Goal: Answer question/provide support

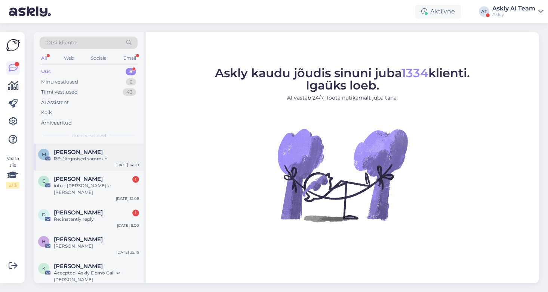
click at [110, 160] on div "RE: Järgmised sammud" at bounding box center [96, 159] width 85 height 7
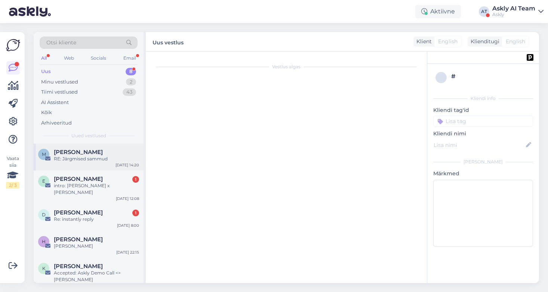
scroll to position [199, 0]
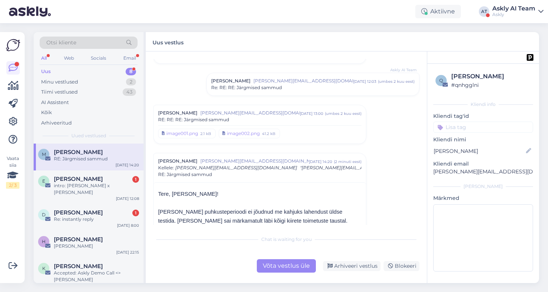
click at [294, 271] on div "Võta vestlus üle" at bounding box center [286, 266] width 59 height 13
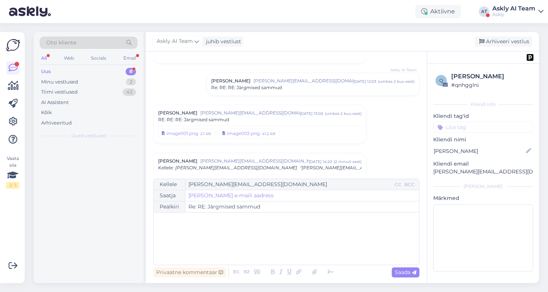
scroll to position [293, 0]
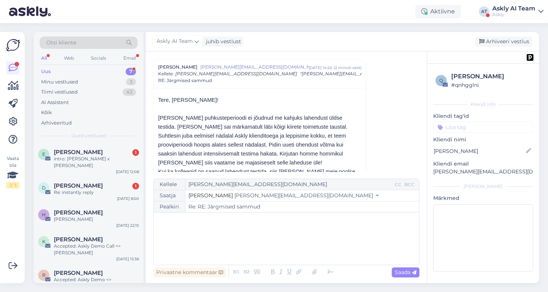
click at [208, 232] on div "﻿" at bounding box center [286, 239] width 258 height 45
click at [330, 272] on icon at bounding box center [330, 272] width 11 height 10
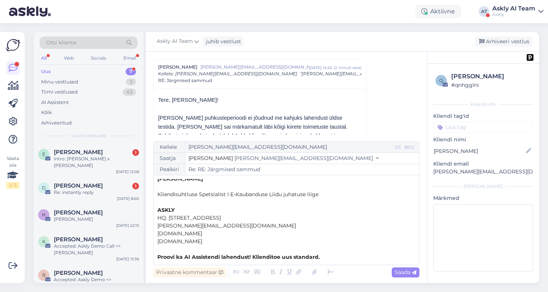
scroll to position [0, 0]
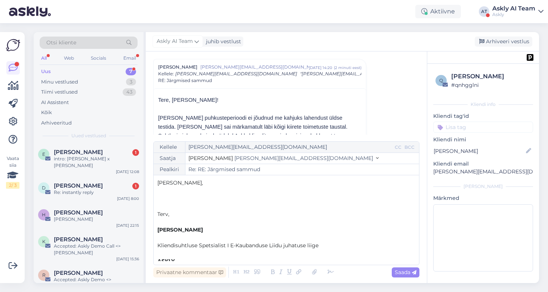
click at [179, 207] on p "﻿" at bounding box center [286, 207] width 258 height 8
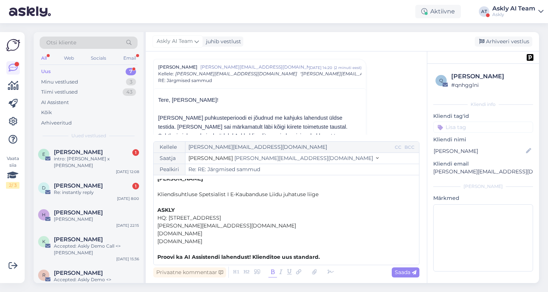
click at [253, 256] on span "Proovi ka AI Assistendi lahendust! Klienditoe uus standard." at bounding box center [238, 257] width 162 height 7
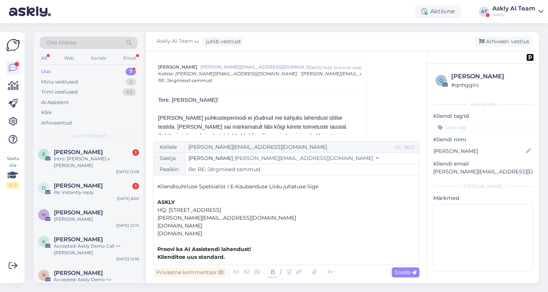
scroll to position [0, 0]
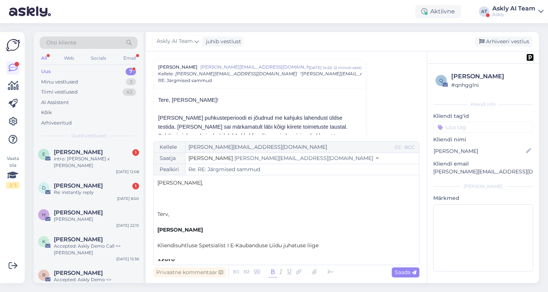
click at [181, 198] on p "﻿" at bounding box center [286, 199] width 258 height 8
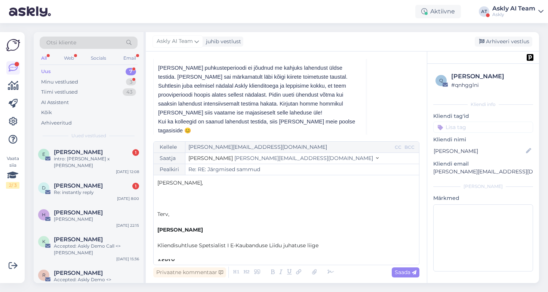
scroll to position [348, 0]
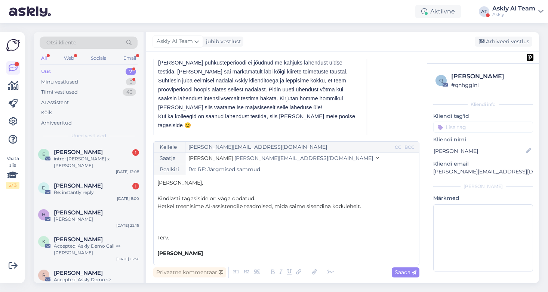
click at [266, 197] on p "Kindlasti tagasiside on väga oodatud." at bounding box center [286, 199] width 258 height 8
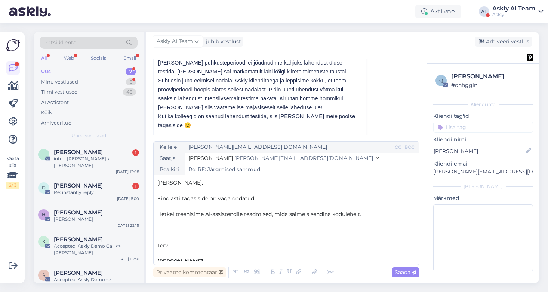
click at [191, 227] on p "﻿" at bounding box center [286, 230] width 258 height 8
click at [269, 196] on p "Kindlasti tagasiside on väga oodatud." at bounding box center [286, 199] width 258 height 8
drag, startPoint x: 256, startPoint y: 198, endPoint x: 270, endPoint y: 199, distance: 14.2
click at [256, 198] on span "Kindlasti tagasiside on väga oodatud. Andke teada, kui on küsimusi." at bounding box center [245, 198] width 177 height 7
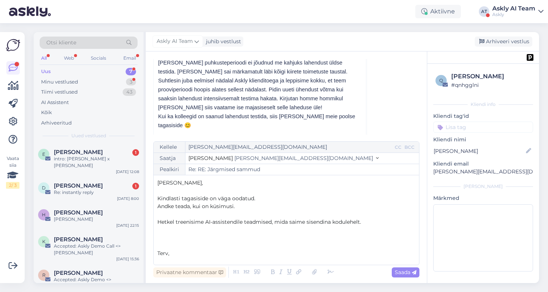
click at [185, 242] on p "﻿" at bounding box center [286, 246] width 258 height 8
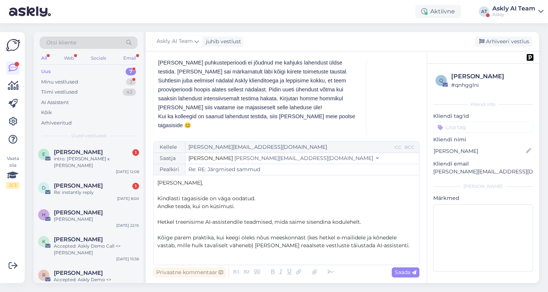
scroll to position [41, 0]
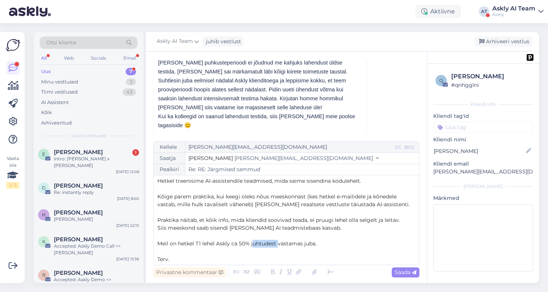
drag, startPoint x: 277, startPoint y: 244, endPoint x: 252, endPoint y: 244, distance: 25.4
click at [252, 244] on span "Meil on hetkel T1 lehel Askly ca 50% juhtudest vastamas juba." at bounding box center [236, 244] width 159 height 7
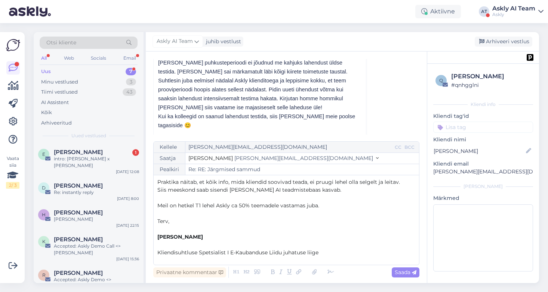
scroll to position [80, 0]
click at [306, 204] on span "Meil on hetkel T1 lehel Askly ca 50% teemadele vastamas juba." at bounding box center [238, 204] width 162 height 7
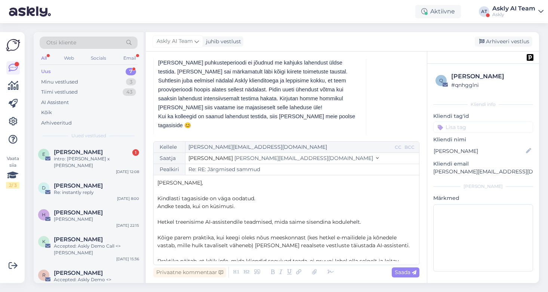
scroll to position [62, 0]
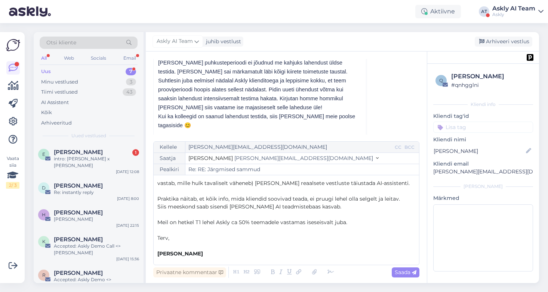
click at [354, 223] on p "Meil on hetkel T1 lehel Askly ca 50% teemadele vastamas iseseisvalt juba." at bounding box center [286, 223] width 258 height 8
click at [294, 237] on span "Testimiseks [MEDICAL_DATA] Askly tarkvaras "Testi AI Assistenti" üleval." at bounding box center [250, 238] width 187 height 7
click at [261, 240] on span "Testimiseks [MEDICAL_DATA] Askly tarkvaras "Testi AI Assistent" üleval." at bounding box center [249, 238] width 185 height 7
click at [330, 237] on p "Testimiseks [MEDICAL_DATA] Askly tarkvaras "Testi oma AI Assistent" üleval." at bounding box center [286, 239] width 258 height 8
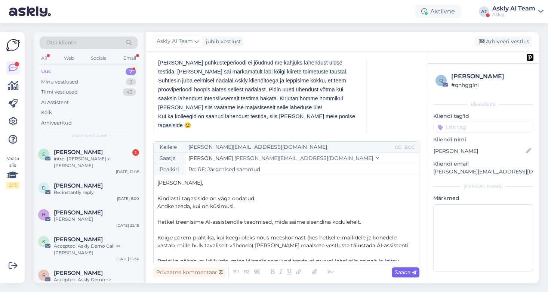
click at [400, 275] on span "Saada" at bounding box center [405, 272] width 22 height 7
type input "Re: RE: Järgmised sammud"
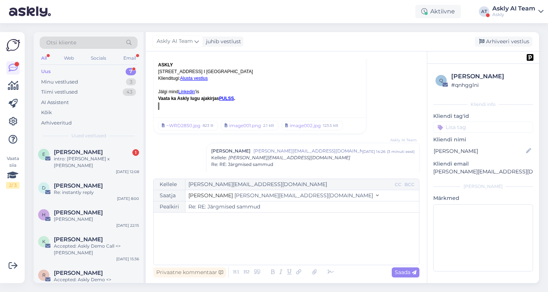
scroll to position [1053, 0]
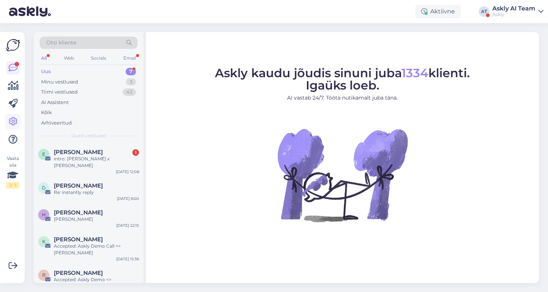
click at [14, 118] on icon at bounding box center [13, 121] width 9 height 9
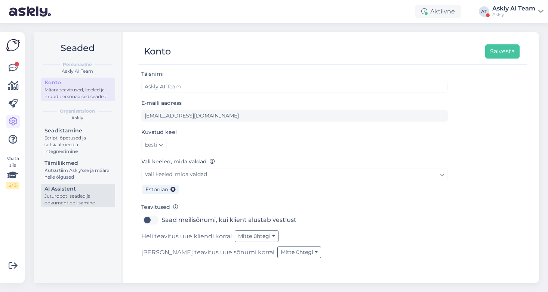
click at [74, 196] on div "Juturoboti seaded ja dokumentide lisamine" at bounding box center [77, 199] width 67 height 13
